Goal: Use online tool/utility: Utilize a website feature to perform a specific function

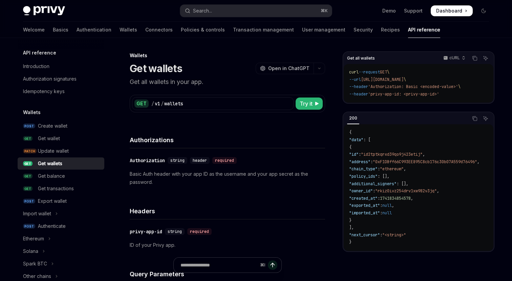
click at [306, 95] on div "GET / v1 / wallets Try it" at bounding box center [227, 104] width 195 height 18
click at [306, 104] on span "Try it" at bounding box center [305, 103] width 13 height 8
type textarea "*"
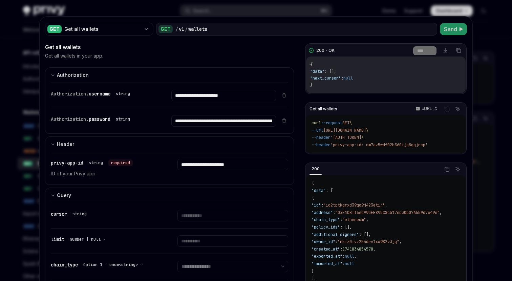
click at [455, 32] on span "Send" at bounding box center [450, 29] width 13 height 8
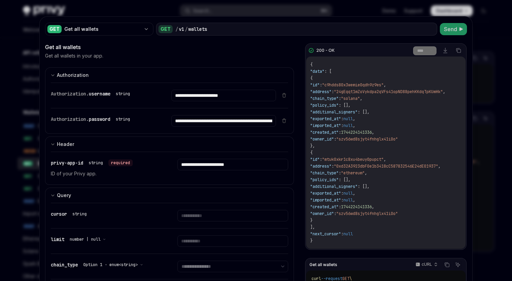
scroll to position [13, 0]
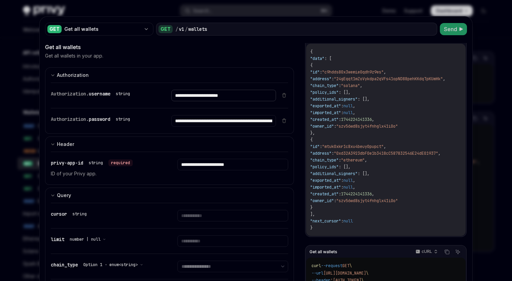
click at [223, 96] on input "**********" at bounding box center [223, 96] width 104 height 12
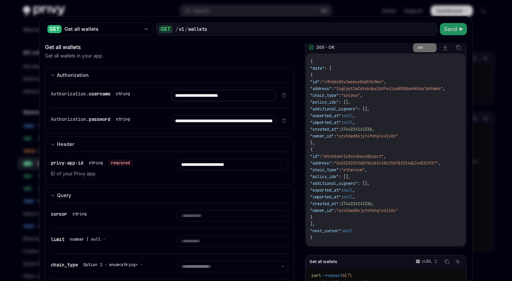
scroll to position [0, 0]
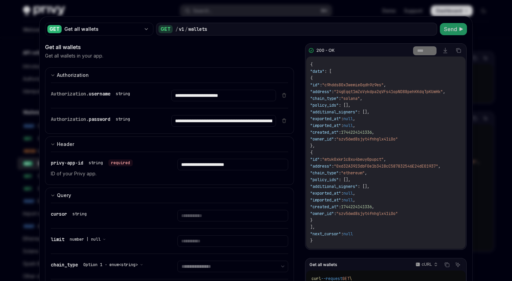
click at [414, 166] on span ""0xd32A3923dbF0e1b3418cC587832546E24dE01937"" at bounding box center [386, 165] width 104 height 5
copy span "0xd32A3923dbF0e1b3418cC587832546E24dE01937"
click at [225, 98] on input "**********" at bounding box center [223, 96] width 104 height 12
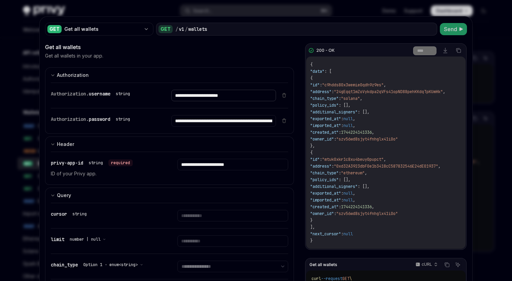
click at [212, 98] on input "**********" at bounding box center [223, 96] width 104 height 12
click at [226, 167] on input "**********" at bounding box center [232, 165] width 110 height 12
click at [446, 28] on span "Send" at bounding box center [450, 29] width 13 height 8
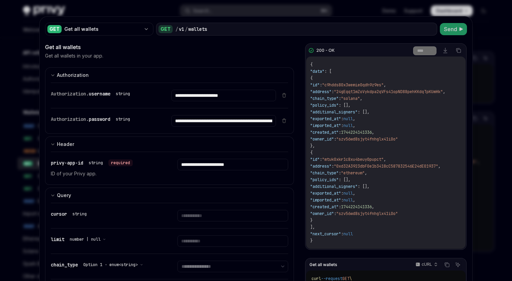
click at [446, 28] on span "Send" at bounding box center [450, 29] width 13 height 8
click at [341, 194] on span ""exported_at"" at bounding box center [325, 192] width 31 height 5
click at [358, 143] on div "{ "data" : [ { "id" : "c9hdds80x3wemie0qdh9z9es" , "address" : "24gEqqt1mZoVykd…" at bounding box center [385, 153] width 159 height 192
click at [369, 158] on span ""mtuk0xkr1c8xu4beuy0pupct"" at bounding box center [353, 159] width 62 height 5
click at [453, 28] on span "Send" at bounding box center [450, 29] width 13 height 8
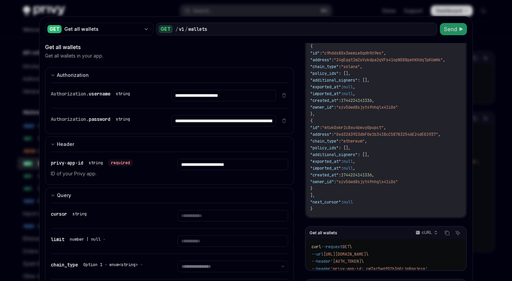
scroll to position [34, 0]
click at [452, 30] on span "Send" at bounding box center [450, 29] width 13 height 8
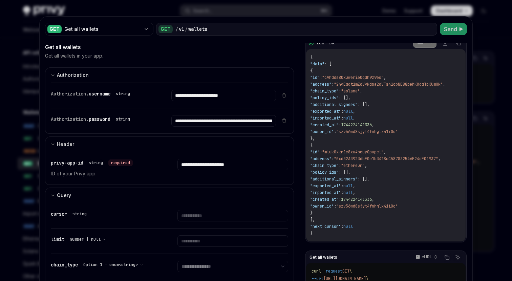
scroll to position [0, 0]
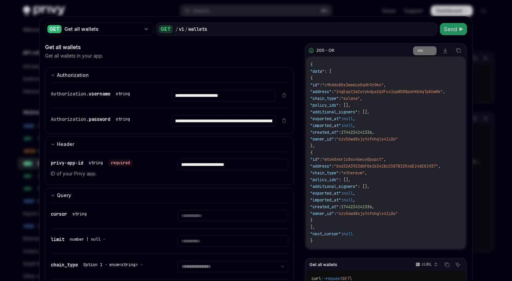
click at [428, 139] on div "{ "data" : [ { "id" : "c9hdds80x3wemie0qdh9z9es" , "address" : "24gEqqt1mZoVykd…" at bounding box center [385, 153] width 159 height 192
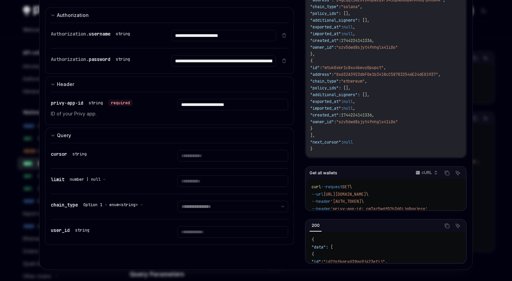
scroll to position [62, 0]
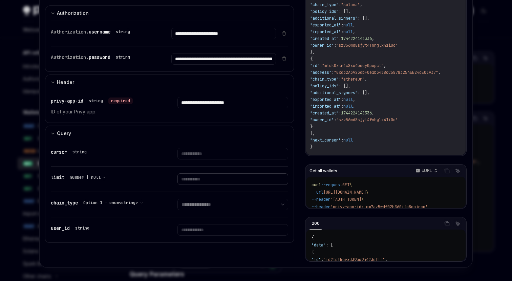
click at [200, 177] on input "Enter limit" at bounding box center [232, 179] width 110 height 12
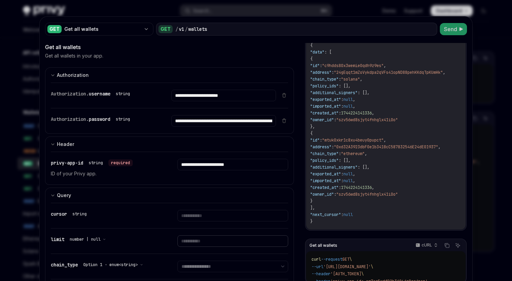
scroll to position [20, 0]
type input "**"
click at [452, 30] on span "Send" at bounding box center [450, 29] width 13 height 8
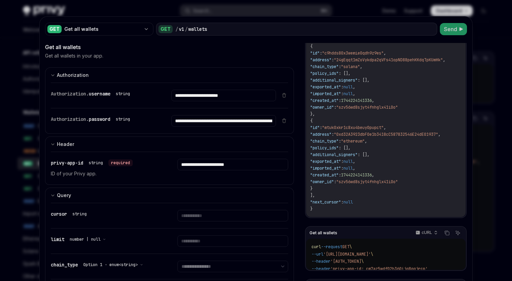
scroll to position [0, 0]
click at [450, 26] on span "Send" at bounding box center [450, 29] width 13 height 8
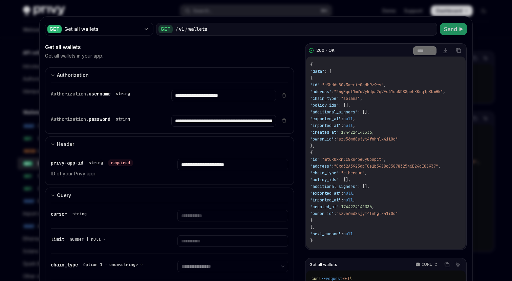
click at [372, 92] on span ""24gEqqt1mZoVykdpa2qVFs41opND88pehKKdqTpKUmHk"" at bounding box center [388, 91] width 109 height 5
click at [369, 164] on span ""0xd32A3923dbF0e1b3418cC587832546E24dE01937"" at bounding box center [386, 165] width 104 height 5
copy span "0xd32A3923dbF0e1b3418cC587832546E24dE01937"
click at [378, 175] on div "{ "data" : [ { "id" : "c9hdds80x3wemie0qdh9z9es" , "address" : "24gEqqt1mZoVykd…" at bounding box center [385, 153] width 159 height 192
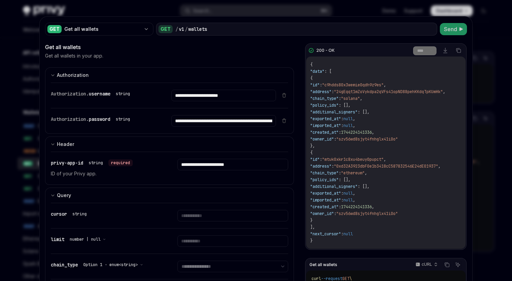
click at [359, 161] on span ""mtuk0xkr1c8xu4beuy0pupct"" at bounding box center [353, 159] width 62 height 5
click at [456, 28] on span "Send" at bounding box center [450, 29] width 13 height 8
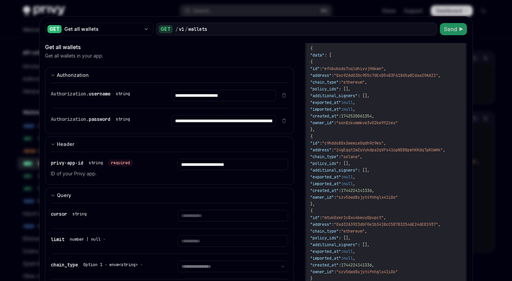
scroll to position [7, 0]
